Goal: Task Accomplishment & Management: Manage account settings

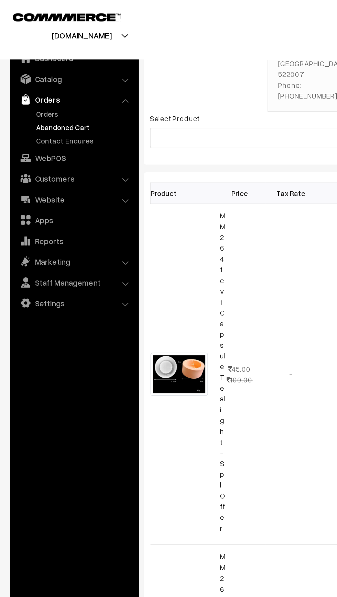
scroll to position [97, 0]
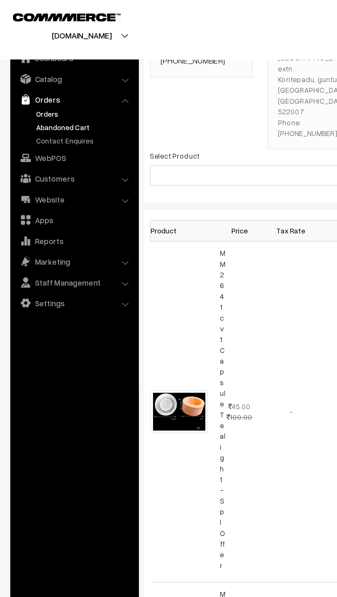
click at [34, 79] on link "Orders" at bounding box center [56, 76] width 68 height 7
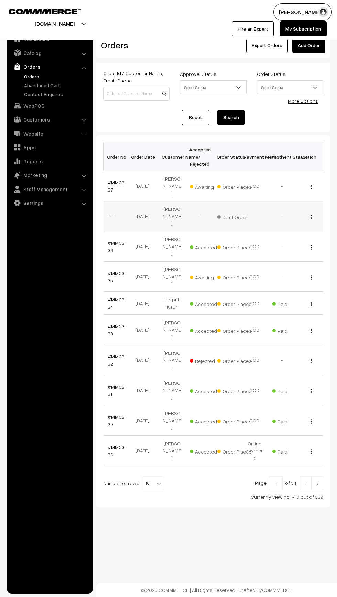
click at [225, 213] on td "Draft Order" at bounding box center [226, 216] width 27 height 30
click at [146, 203] on td "20-09-2025" at bounding box center [144, 216] width 27 height 30
click at [237, 212] on span "Draft Order" at bounding box center [234, 216] width 34 height 9
click at [134, 208] on td "20-09-2025" at bounding box center [144, 216] width 27 height 30
click at [166, 205] on td "Vishakha Tayade" at bounding box center [171, 216] width 27 height 30
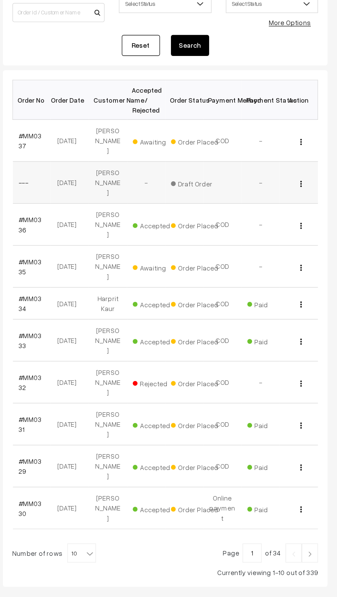
click at [311, 215] on img "button" at bounding box center [310, 217] width 1 height 4
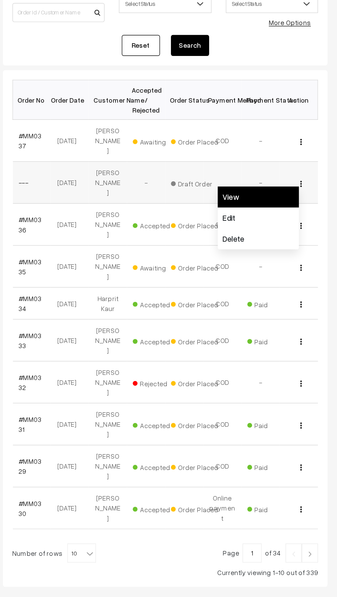
click at [257, 219] on link "View" at bounding box center [280, 226] width 58 height 15
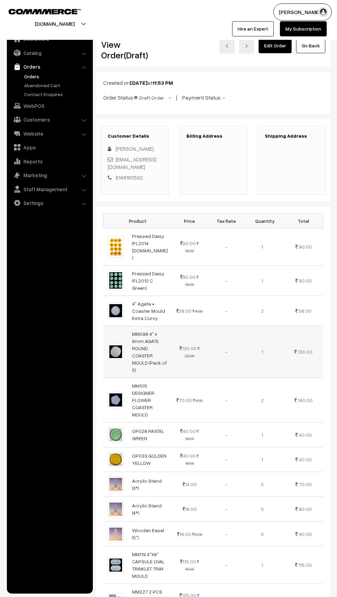
click at [103, 326] on td at bounding box center [115, 352] width 24 height 52
